Goal: Task Accomplishment & Management: Use online tool/utility

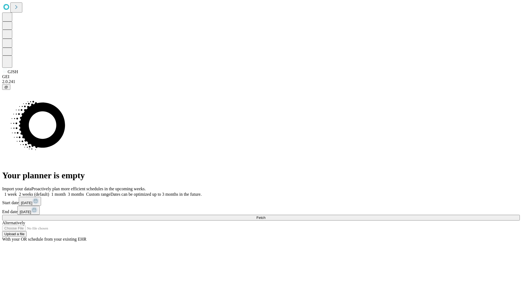
click at [265, 215] on span "Fetch" at bounding box center [260, 217] width 9 height 4
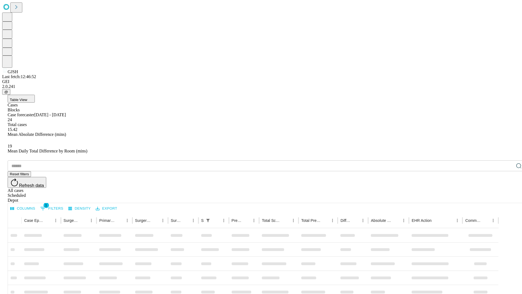
click at [27, 98] on span "Table View" at bounding box center [18, 100] width 17 height 4
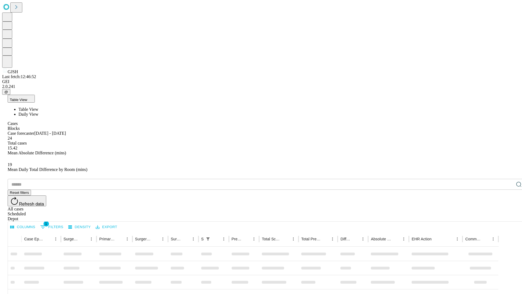
click at [38, 112] on span "Daily View" at bounding box center [28, 114] width 20 height 5
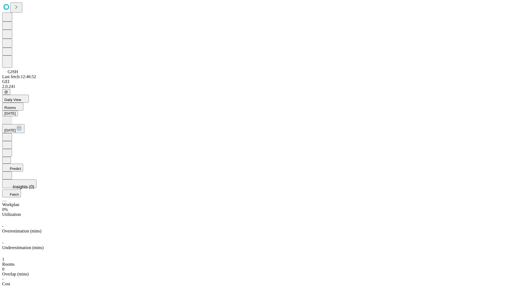
click at [23, 163] on button "Predict" at bounding box center [12, 167] width 21 height 8
